Goal: Task Accomplishment & Management: Complete application form

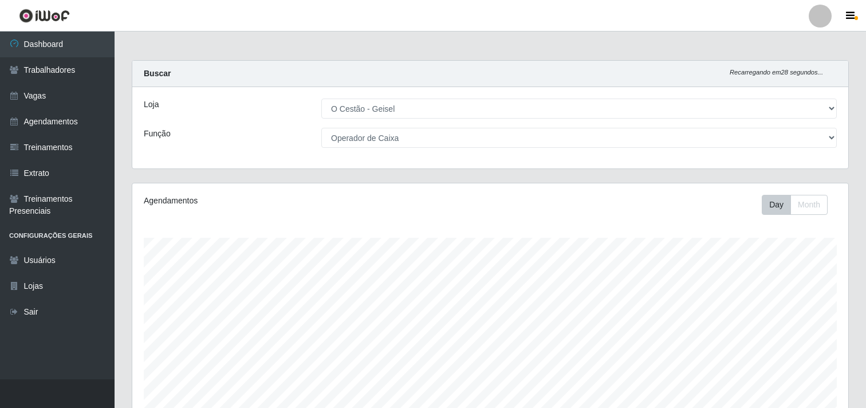
select select "224"
select select "22"
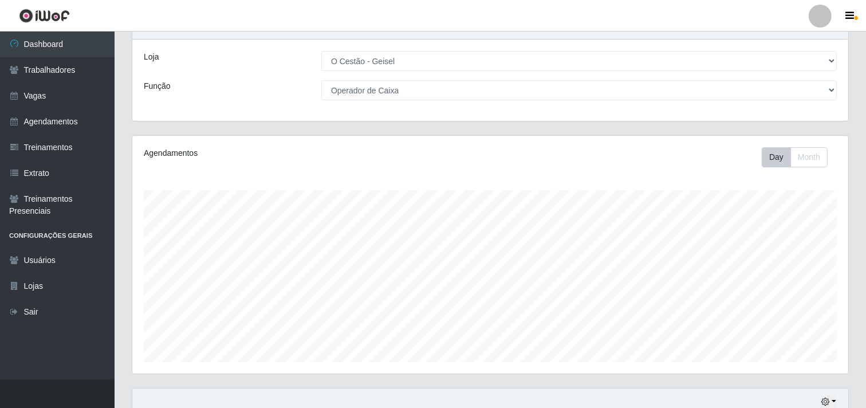
scroll to position [237, 716]
click at [61, 87] on link "Vagas" at bounding box center [57, 96] width 115 height 26
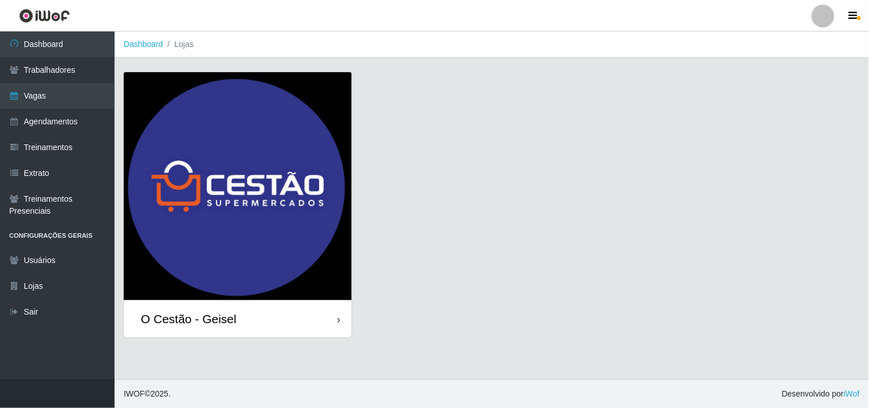
click at [215, 321] on div "O Cestão - Geisel" at bounding box center [189, 319] width 96 height 14
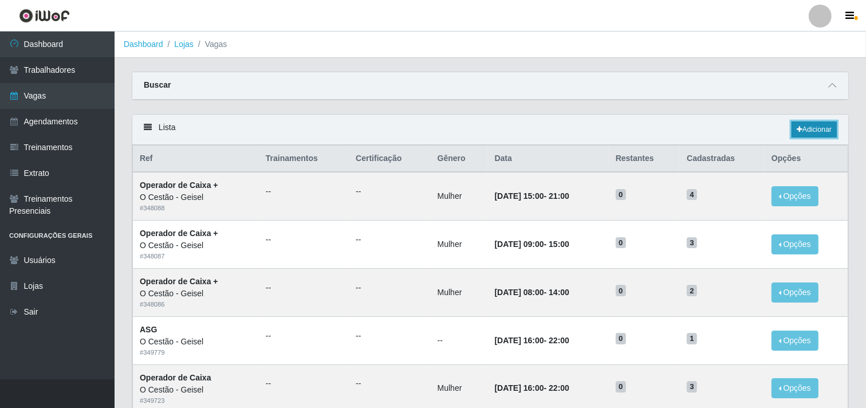
click at [827, 127] on link "Adicionar" at bounding box center [814, 129] width 45 height 16
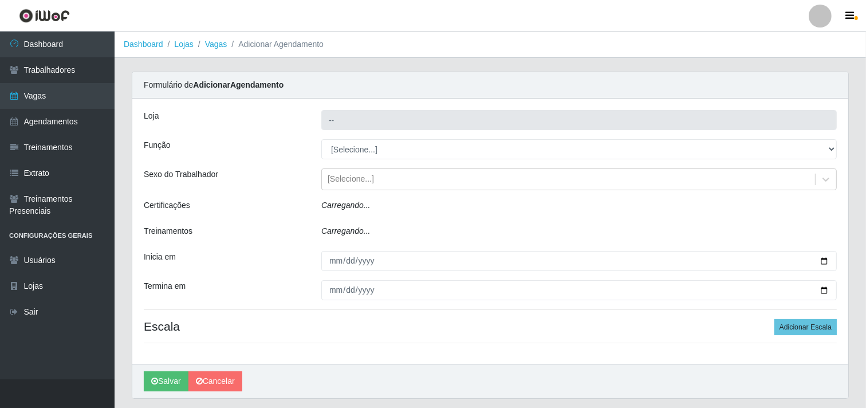
type input "O Cestão - Geisel"
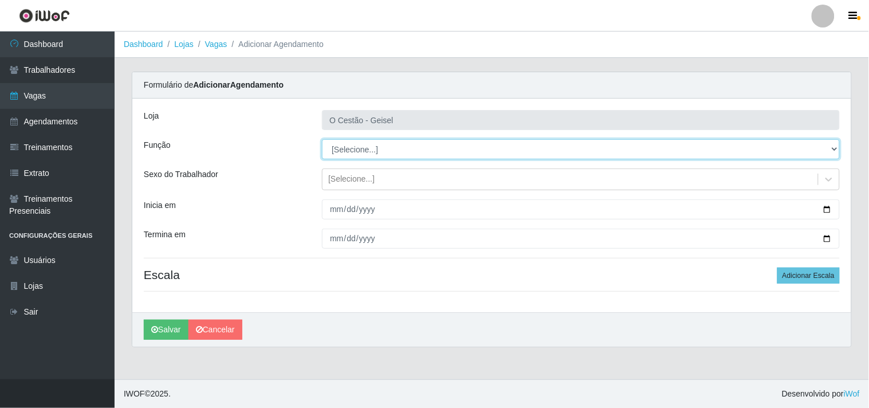
click at [390, 139] on select "[Selecione...] ASG ASG + ASG ++ Auxiliar de Estoque Auxiliar de Estoque + Auxil…" at bounding box center [581, 149] width 518 height 20
select select "22"
click at [322, 139] on select "[Selecione...] ASG ASG + ASG ++ Auxiliar de Estoque Auxiliar de Estoque + Auxil…" at bounding box center [581, 149] width 518 height 20
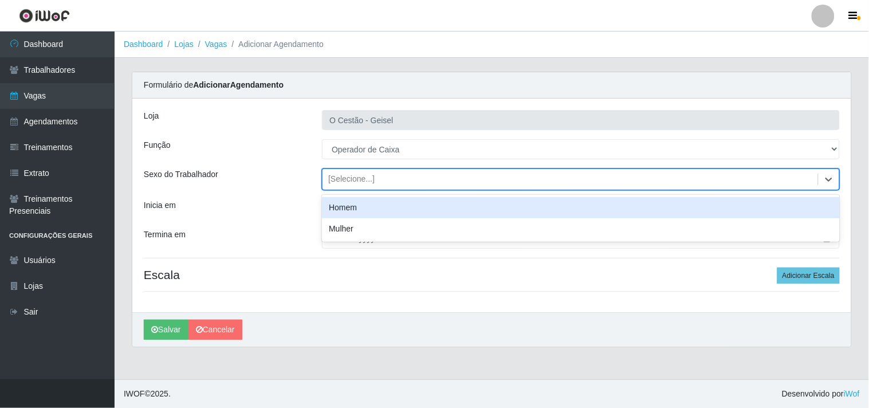
click at [385, 185] on div "[Selecione...]" at bounding box center [571, 179] width 496 height 19
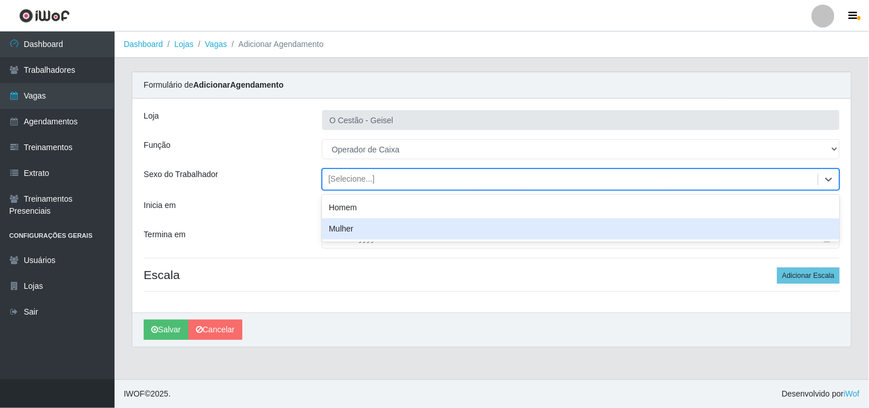
click at [370, 223] on div "Mulher" at bounding box center [581, 228] width 518 height 21
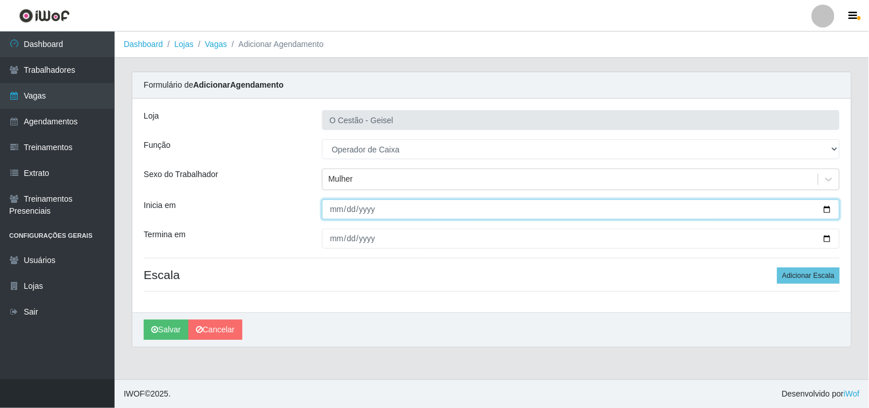
click at [337, 207] on input "Inicia em" at bounding box center [581, 209] width 518 height 20
type input "[DATE]"
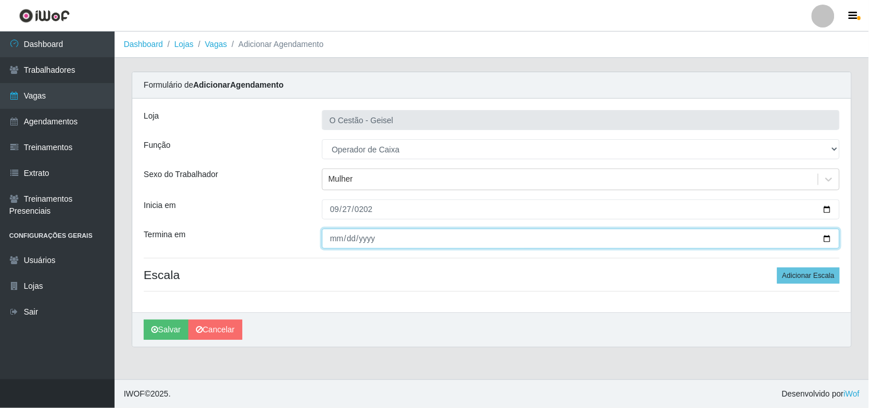
click at [335, 240] on input "Termina em" at bounding box center [581, 239] width 518 height 20
type input "[DATE]"
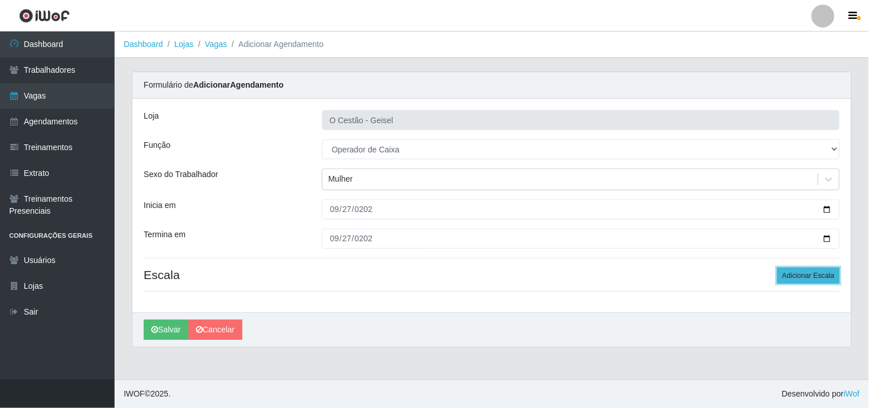
click at [821, 275] on button "Adicionar Escala" at bounding box center [809, 276] width 62 height 16
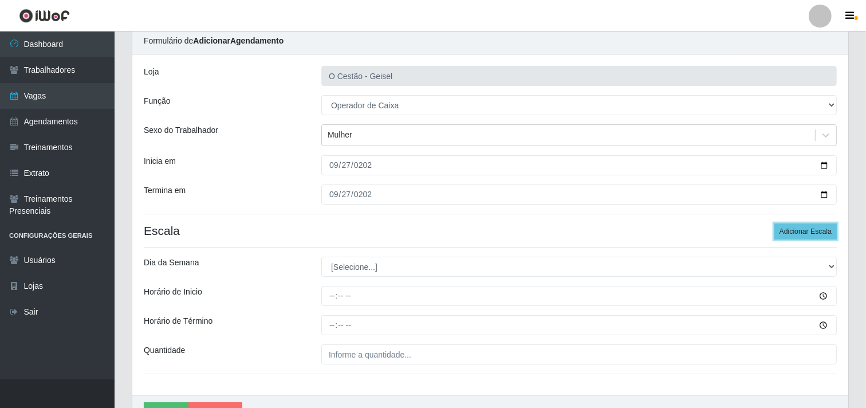
scroll to position [109, 0]
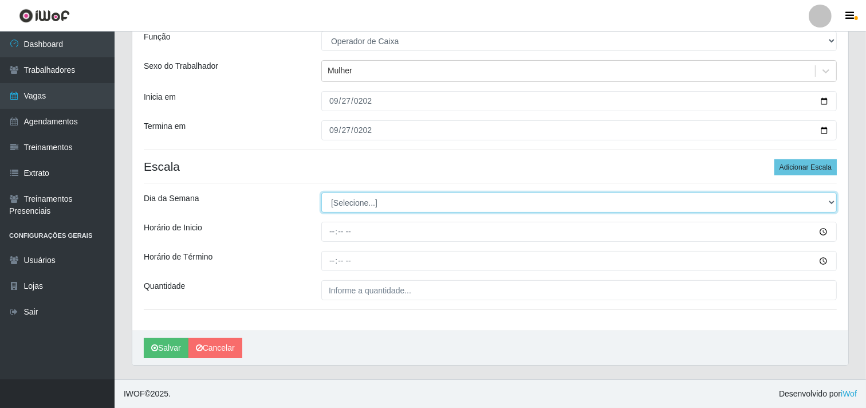
click at [620, 205] on select "[Selecione...] Segunda Terça Quarta Quinta Sexta Sábado Domingo" at bounding box center [579, 203] width 516 height 20
select select "6"
click at [321, 193] on select "[Selecione...] Segunda Terça Quarta Quinta Sexta Sábado Domingo" at bounding box center [579, 203] width 516 height 20
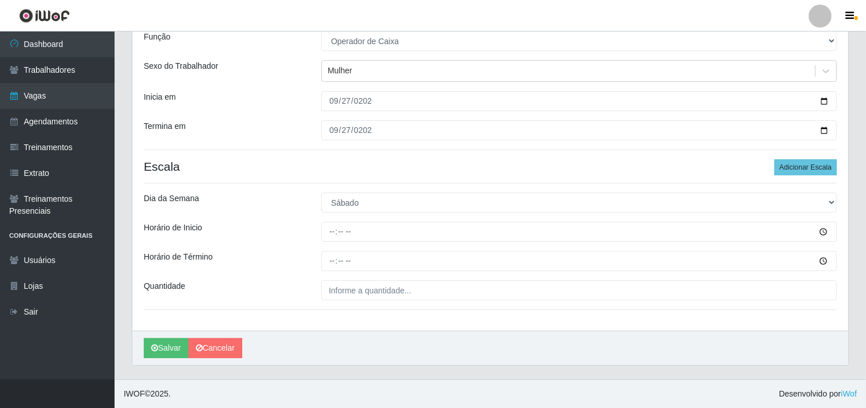
click at [511, 375] on div "Carregando... Formulário de Adicionar Agendamento Loja O Cestão - Geisel Função…" at bounding box center [490, 171] width 735 height 416
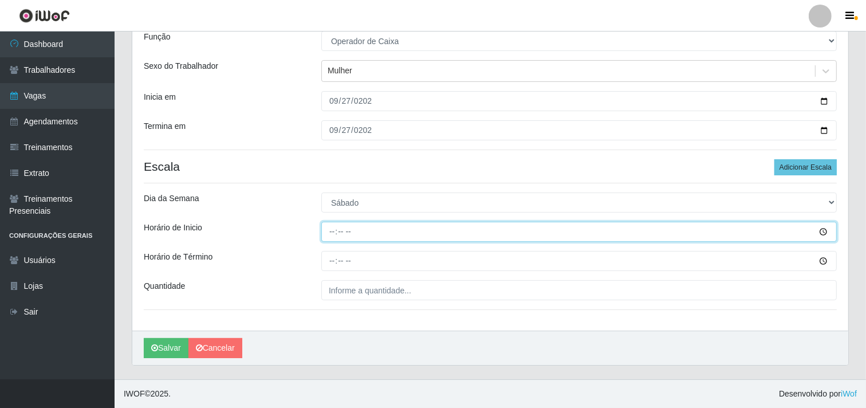
click at [328, 227] on input "Horário de Inicio" at bounding box center [579, 232] width 516 height 20
type input "09:00"
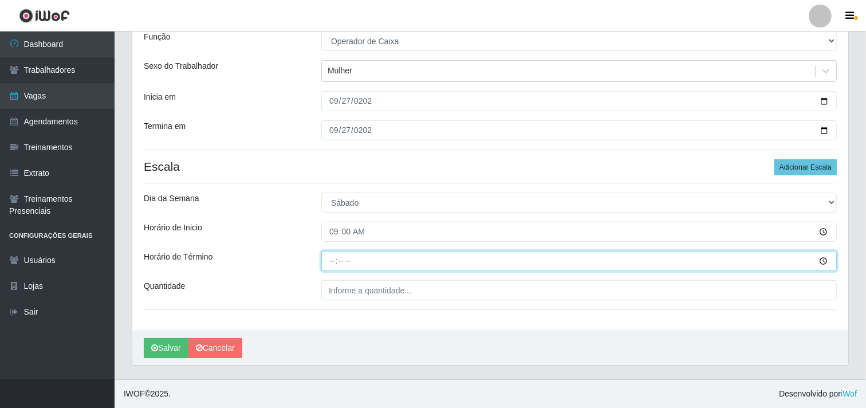
click at [334, 262] on input "Horário de Término" at bounding box center [579, 261] width 516 height 20
type input "15:00"
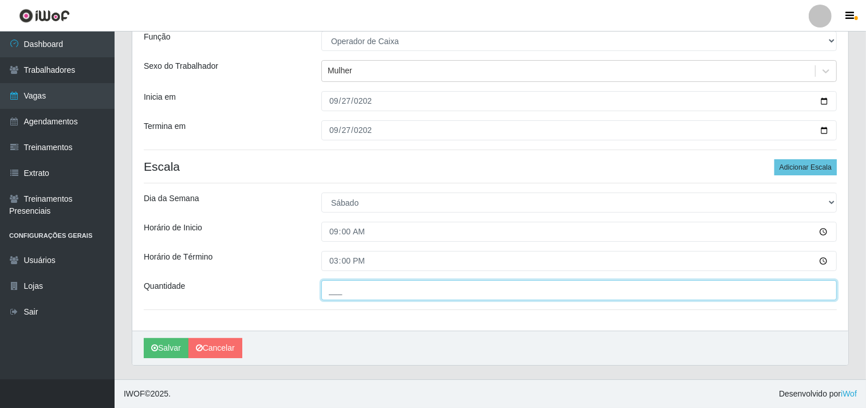
click at [377, 299] on input "___" at bounding box center [579, 290] width 516 height 20
type input "2__"
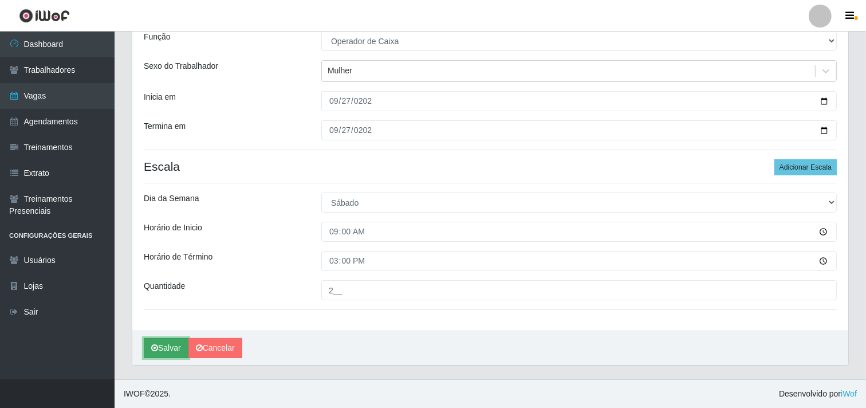
click at [181, 345] on button "Salvar" at bounding box center [166, 348] width 45 height 20
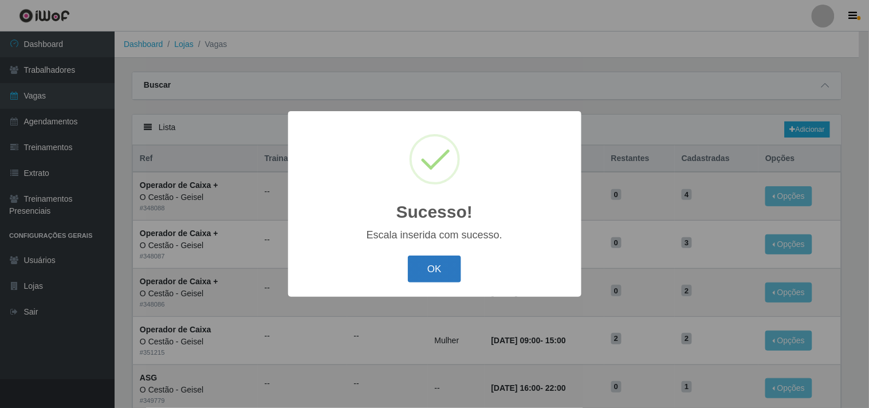
click at [439, 272] on button "OK" at bounding box center [434, 269] width 53 height 27
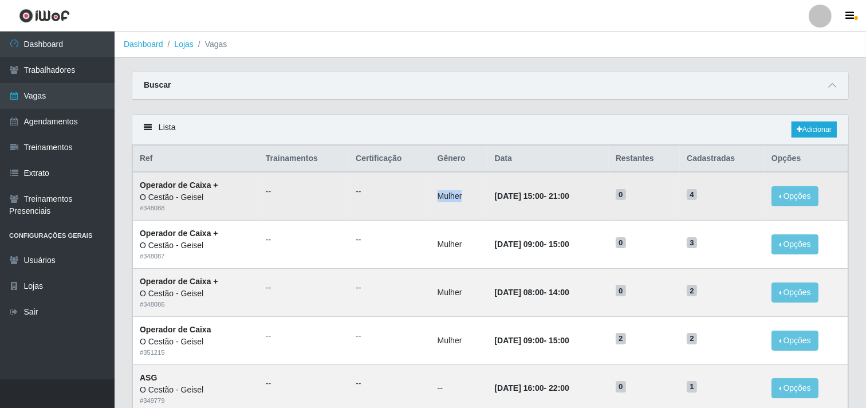
drag, startPoint x: 430, startPoint y: 201, endPoint x: 462, endPoint y: 199, distance: 32.1
click at [462, 199] on td "Mulher" at bounding box center [459, 196] width 57 height 48
click at [433, 186] on td "Mulher" at bounding box center [459, 196] width 57 height 48
drag, startPoint x: 450, startPoint y: 198, endPoint x: 425, endPoint y: 204, distance: 26.5
click at [431, 204] on td "Mulher" at bounding box center [459, 196] width 57 height 48
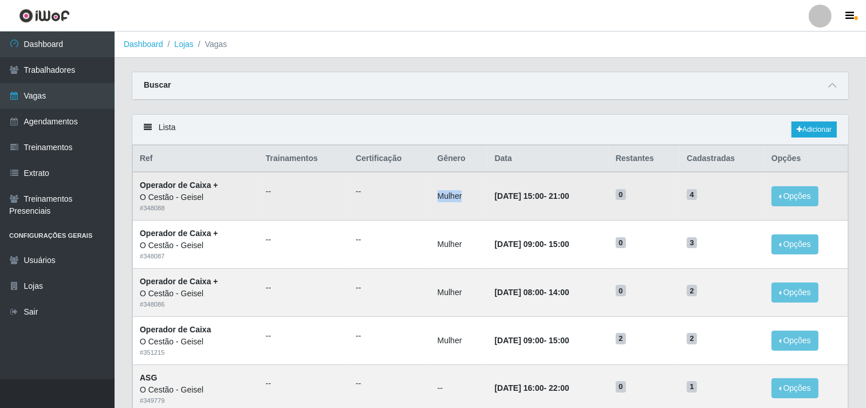
click at [448, 198] on td "Mulher" at bounding box center [459, 196] width 57 height 48
